Goal: Task Accomplishment & Management: Complete application form

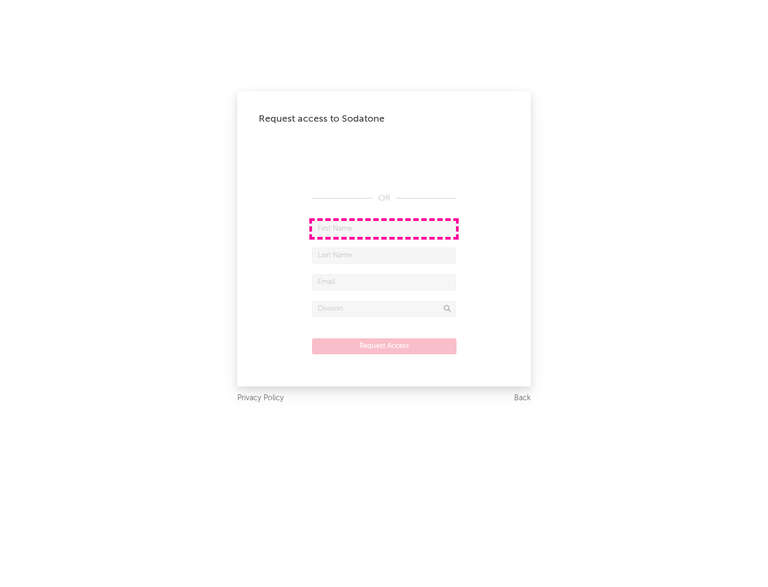
click at [384, 228] on input "text" at bounding box center [384, 229] width 144 height 16
type input "[PERSON_NAME]"
click at [384, 255] on input "text" at bounding box center [384, 256] width 144 height 16
type input "[PERSON_NAME]"
click at [384, 282] on input "text" at bounding box center [384, 282] width 144 height 16
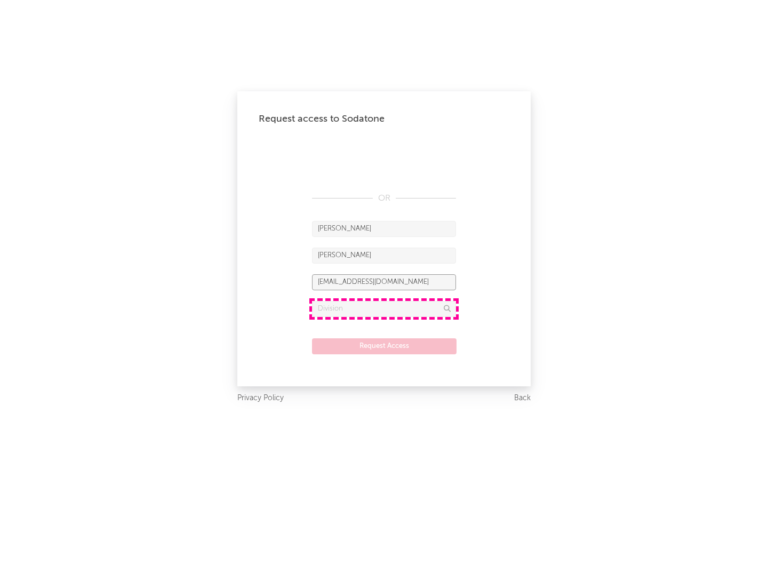
type input "[EMAIL_ADDRESS][DOMAIN_NAME]"
click at [384, 308] on input "text" at bounding box center [384, 309] width 144 height 16
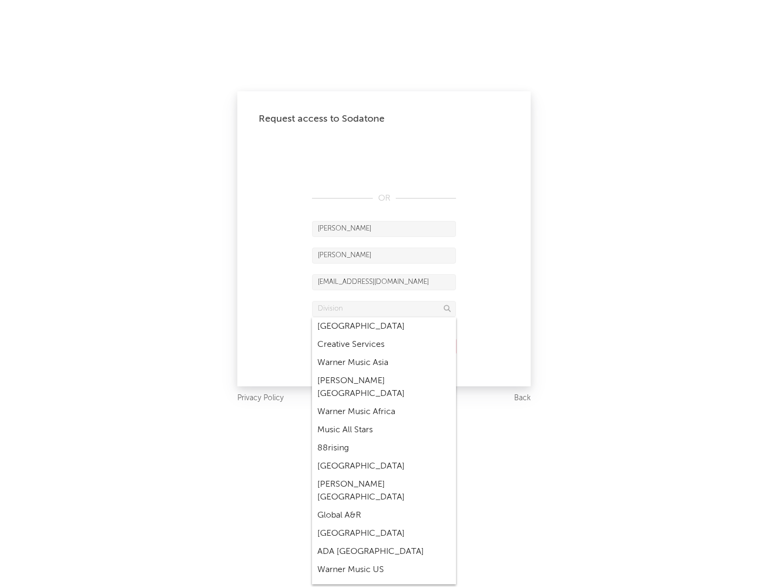
click at [384, 421] on div "Music All Stars" at bounding box center [384, 430] width 144 height 18
type input "Music All Stars"
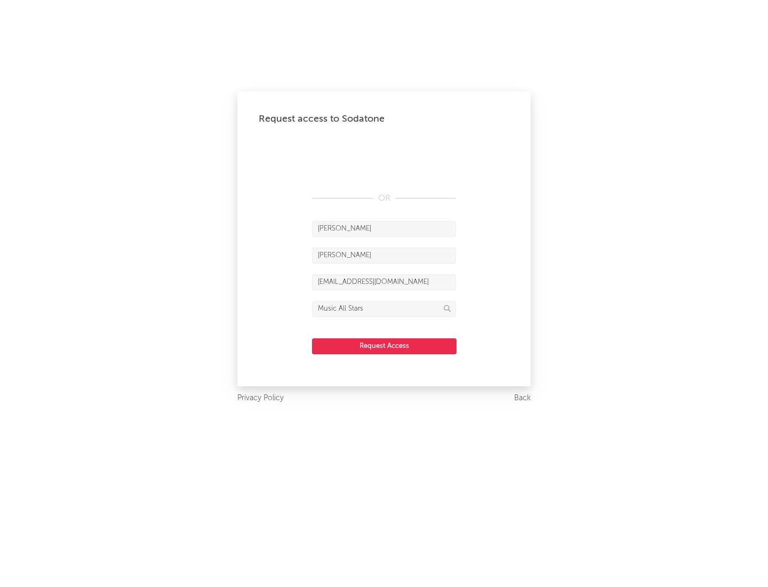
click at [384, 346] on button "Request Access" at bounding box center [384, 346] width 145 height 16
